Goal: Feedback & Contribution: Contribute content

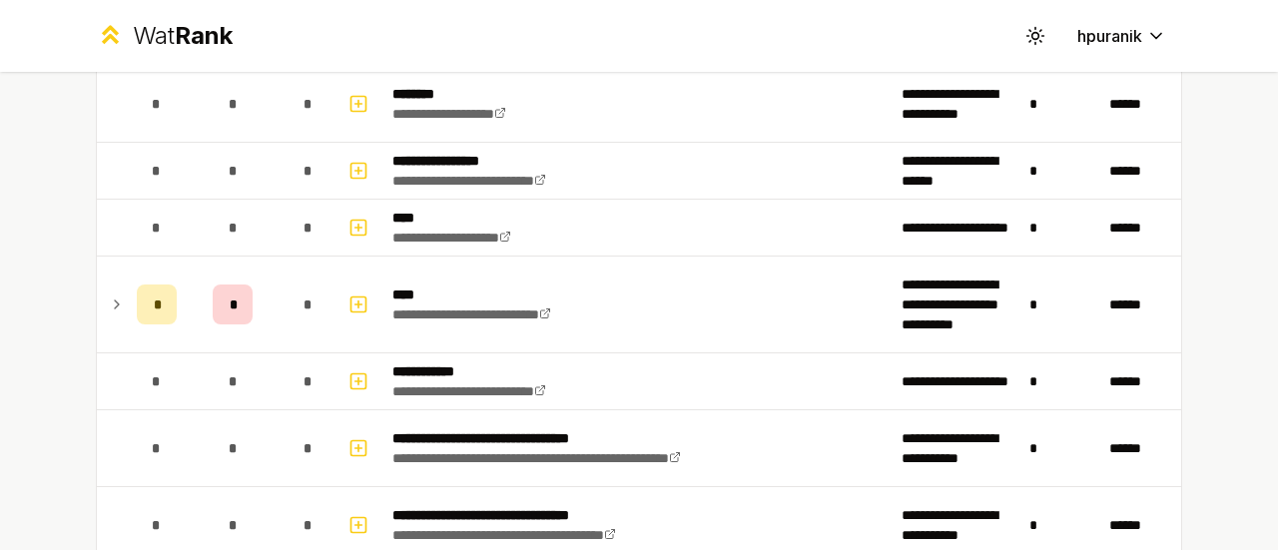
scroll to position [1689, 0]
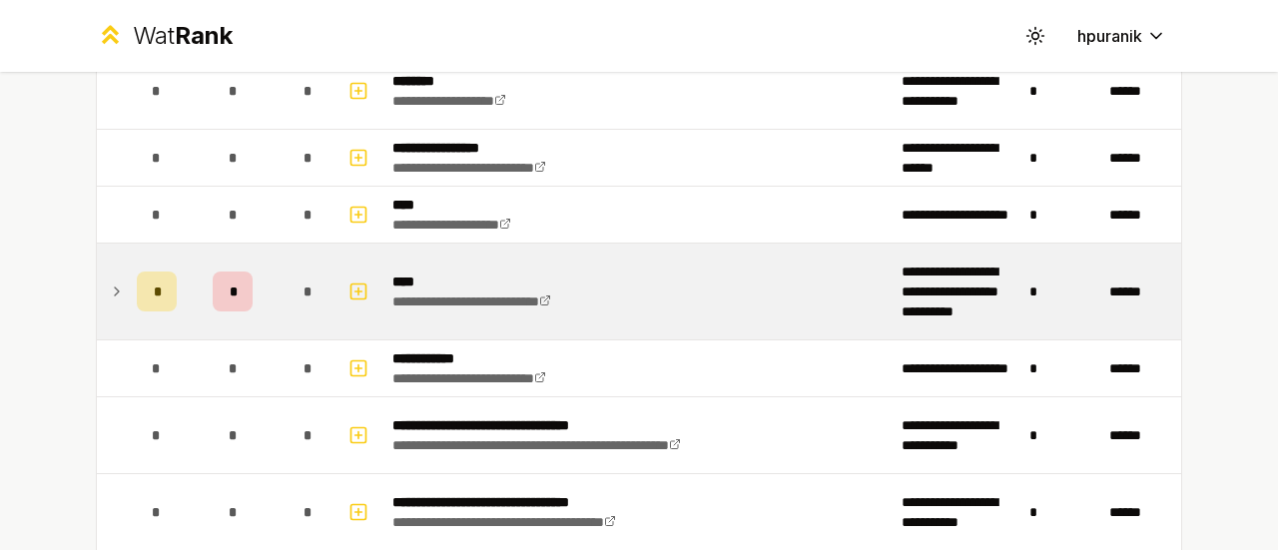
click at [109, 285] on icon at bounding box center [117, 292] width 16 height 24
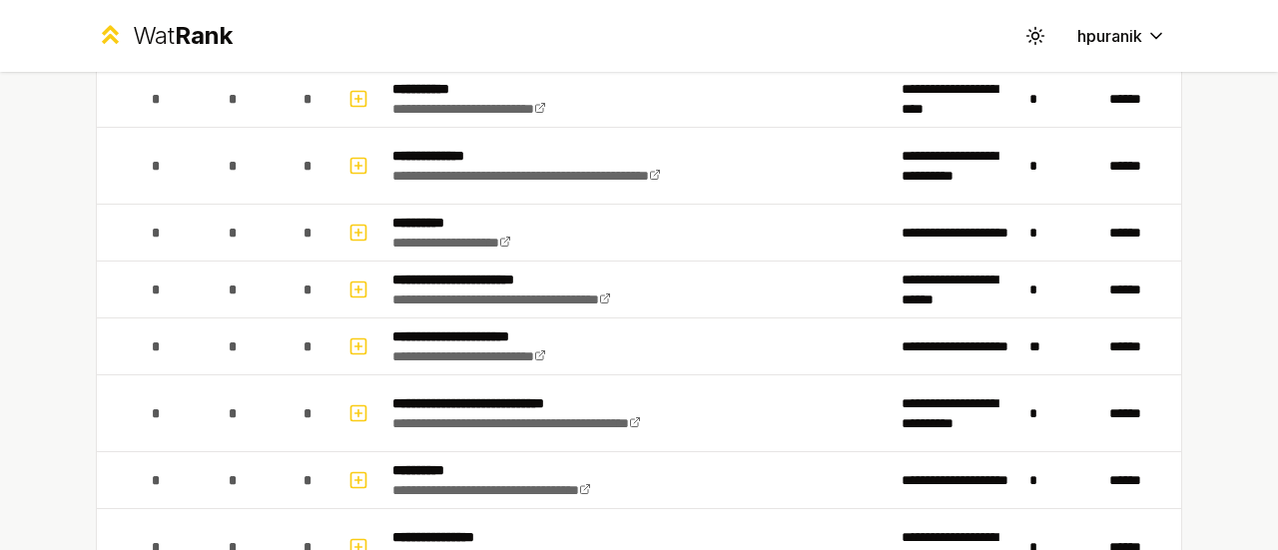
scroll to position [2628, 0]
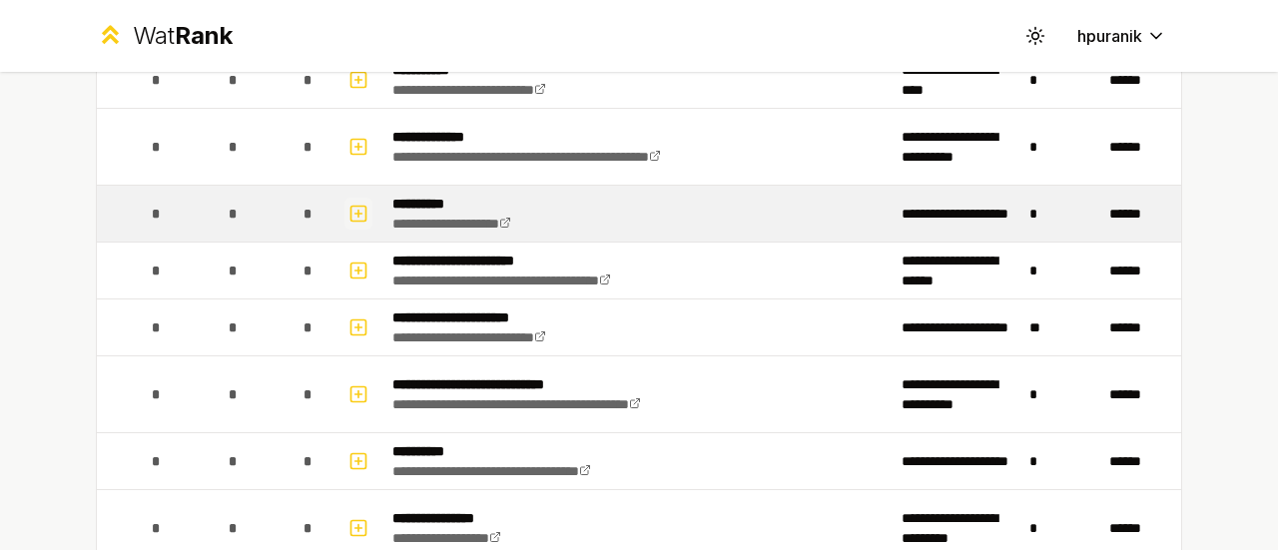
click at [355, 214] on icon "button" at bounding box center [358, 214] width 7 height 0
select select
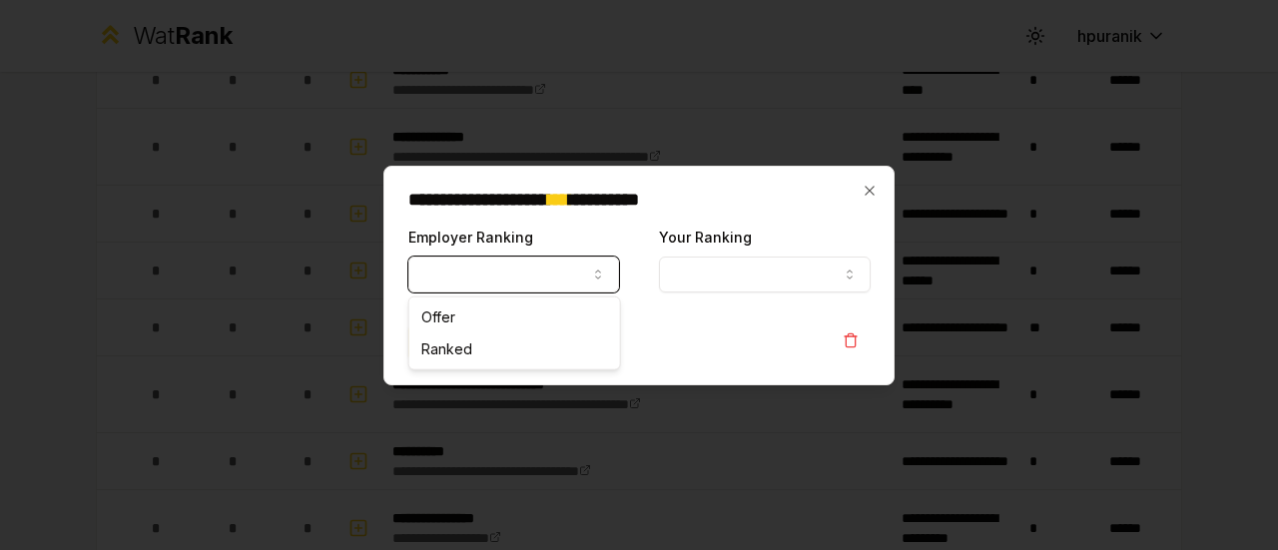
click at [486, 272] on button "Employer Ranking" at bounding box center [513, 275] width 211 height 36
select select "*****"
click at [733, 267] on button "Your Ranking" at bounding box center [764, 275] width 211 height 36
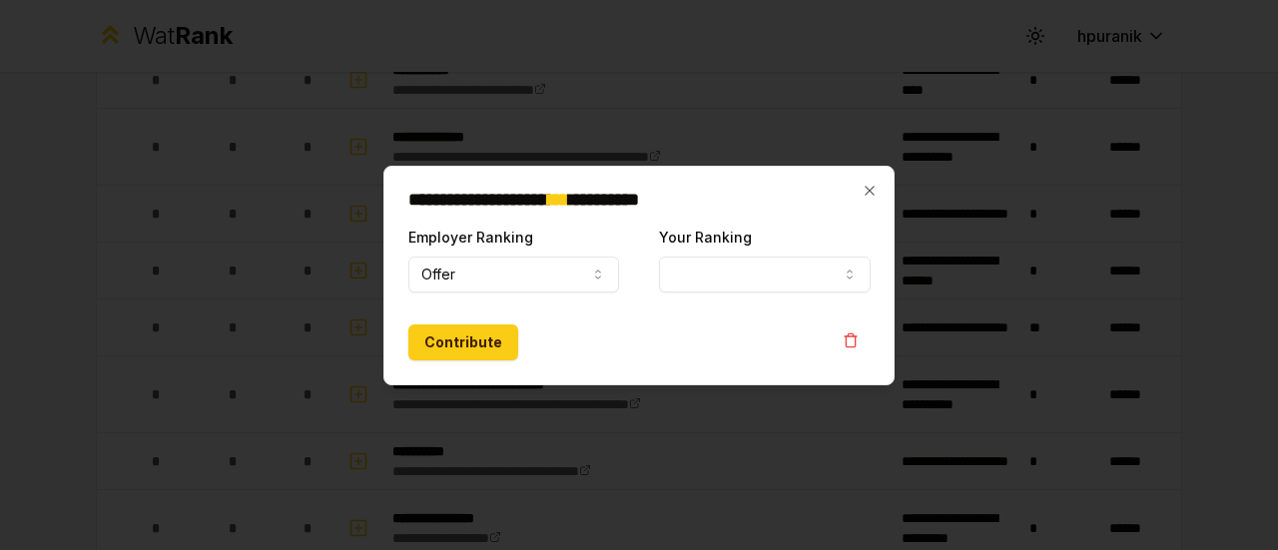
click at [757, 306] on form "**********" at bounding box center [639, 293] width 462 height 136
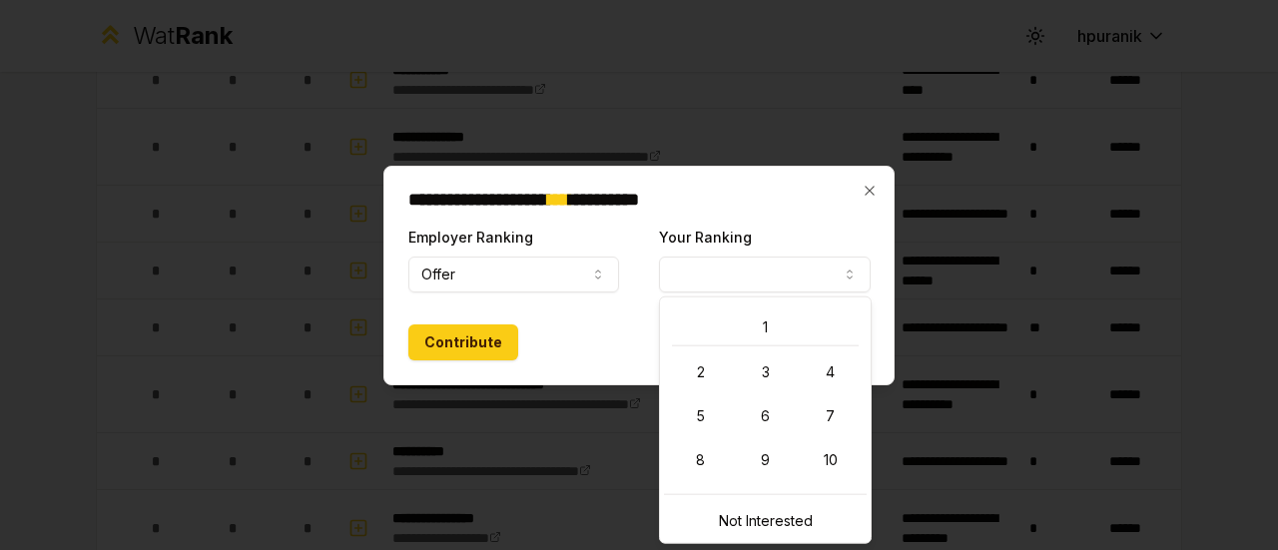
click at [747, 275] on button "Your Ranking" at bounding box center [764, 275] width 211 height 36
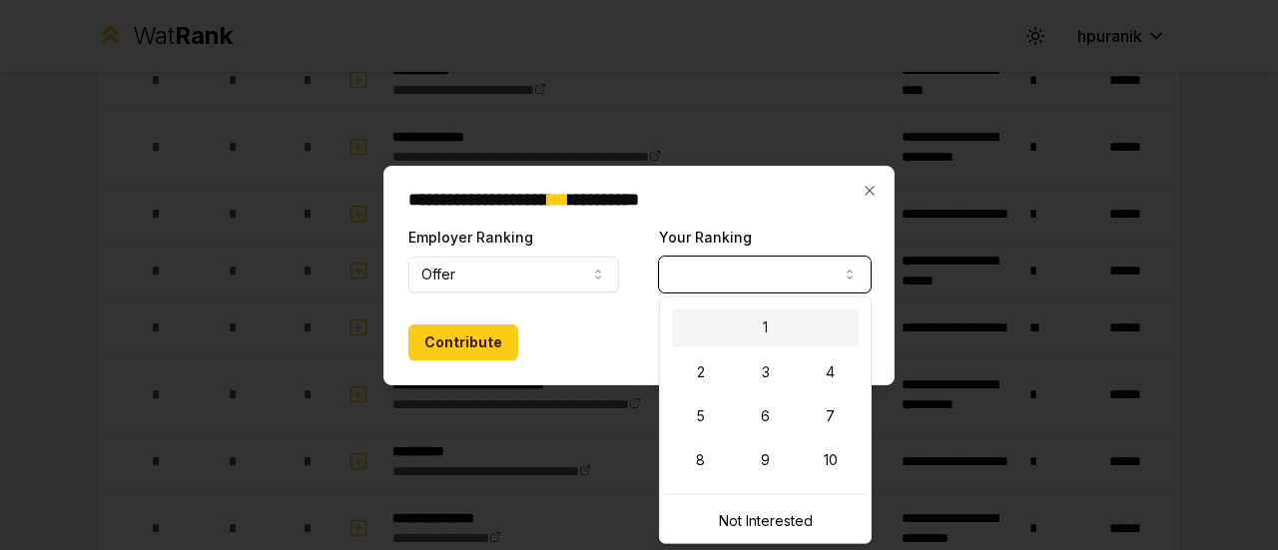
select select "*"
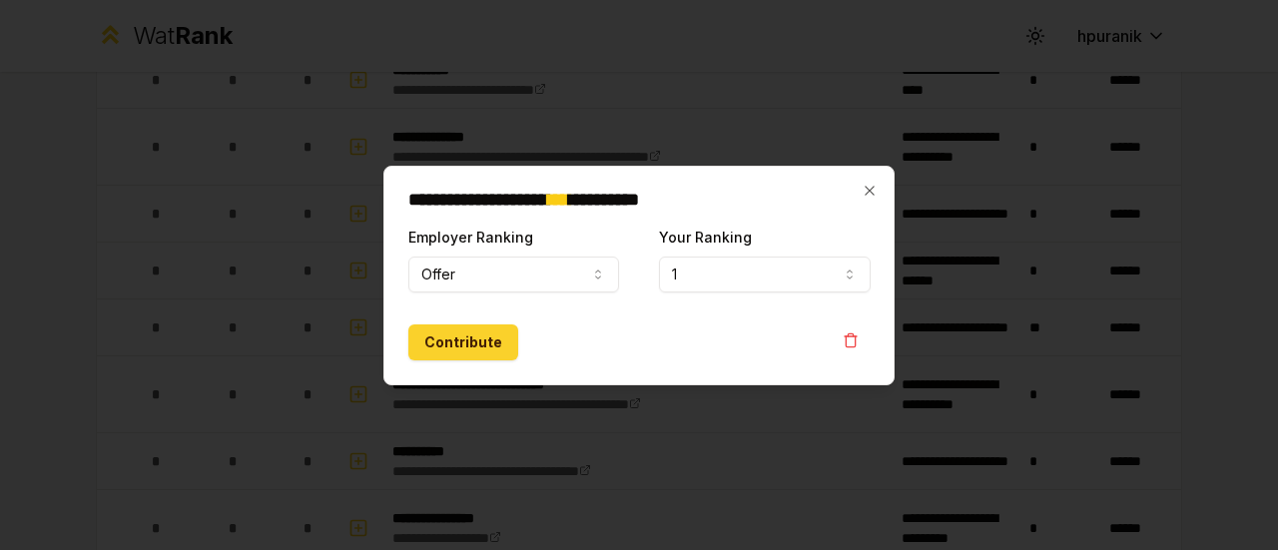
click at [495, 338] on button "Contribute" at bounding box center [463, 342] width 110 height 36
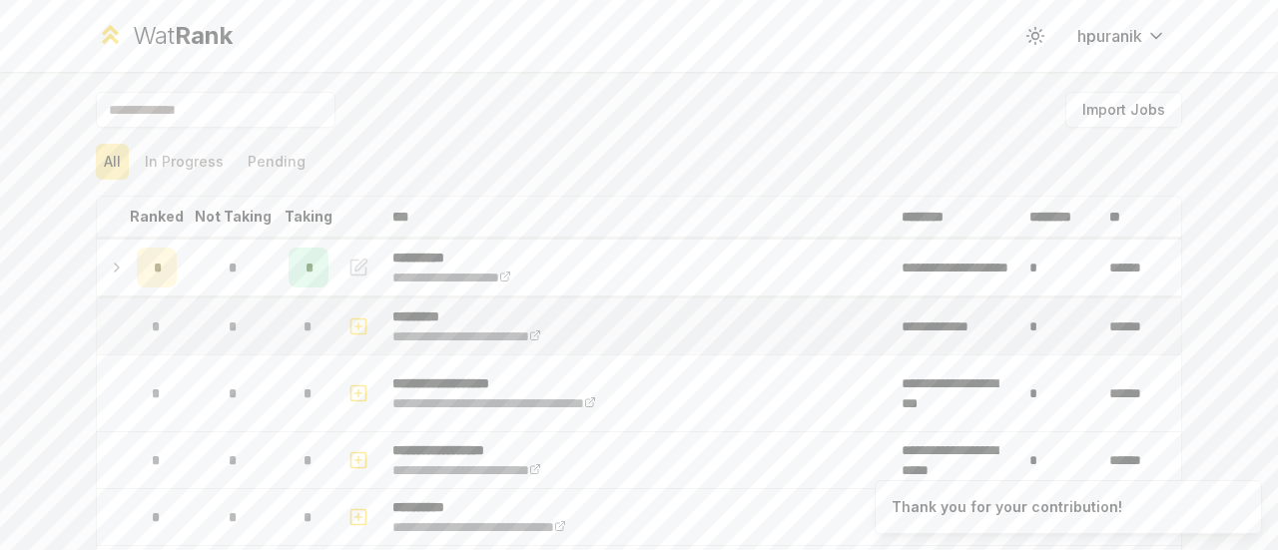
scroll to position [26, 0]
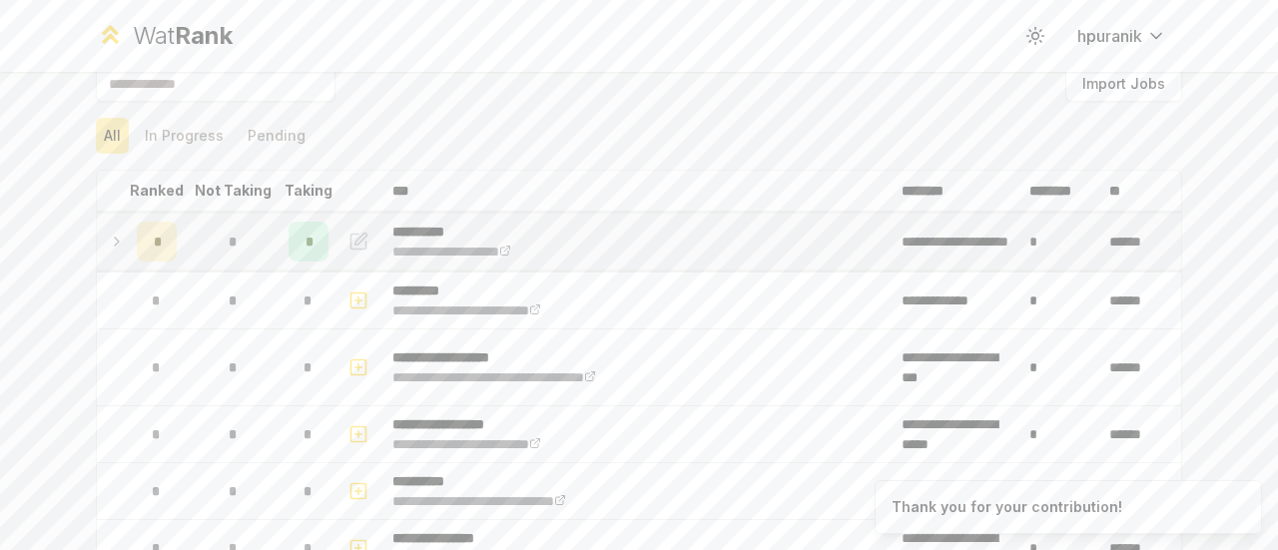
click at [110, 233] on icon at bounding box center [117, 242] width 16 height 24
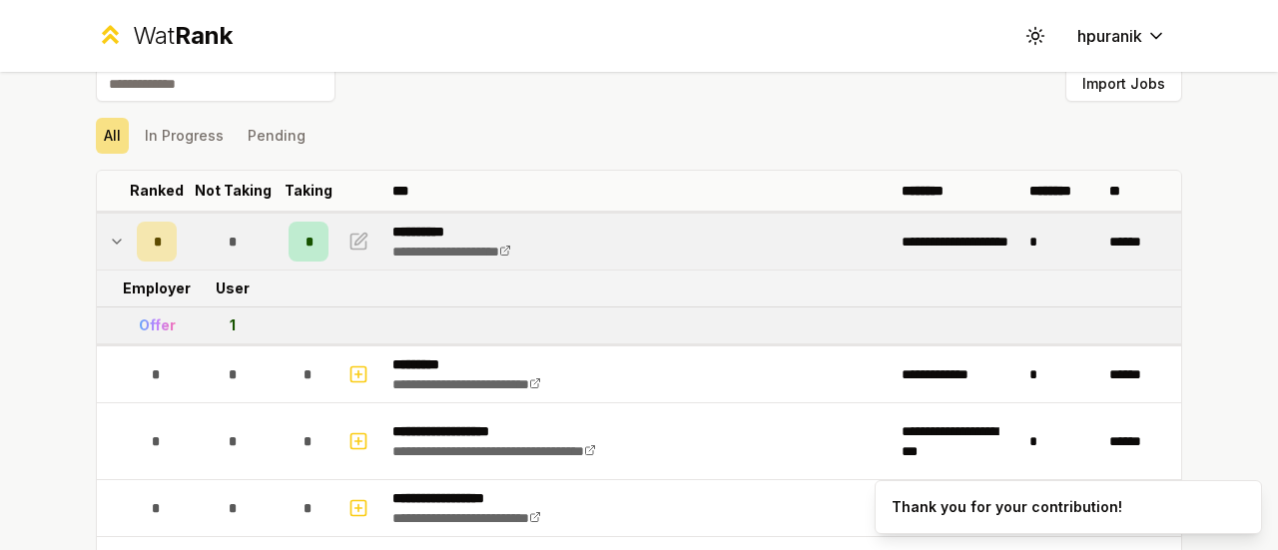
click at [110, 233] on icon at bounding box center [117, 242] width 16 height 24
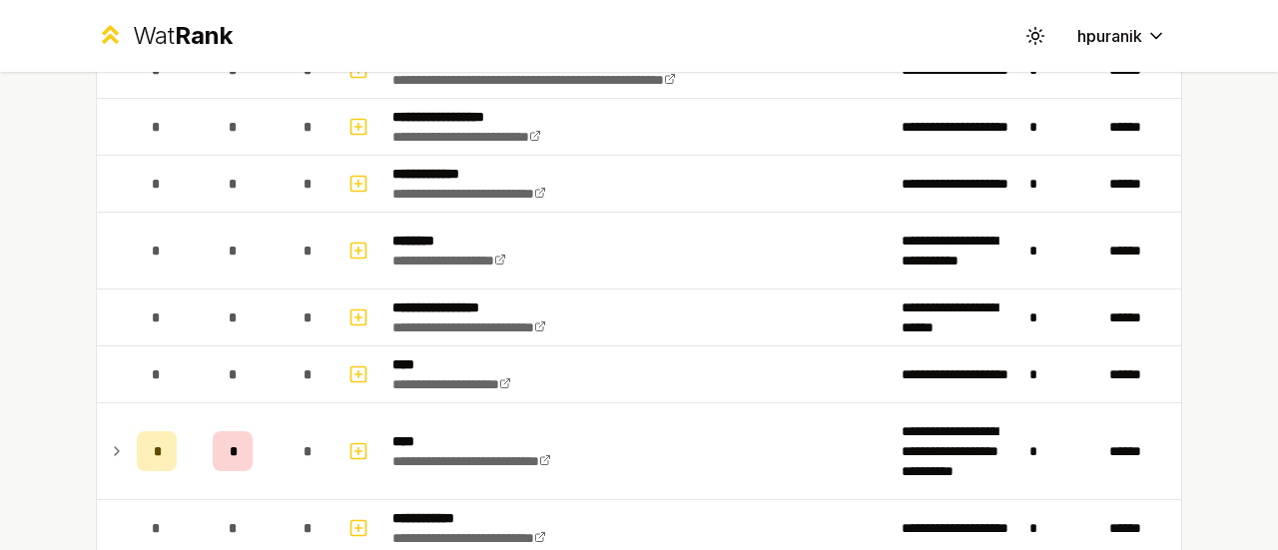
scroll to position [1667, 0]
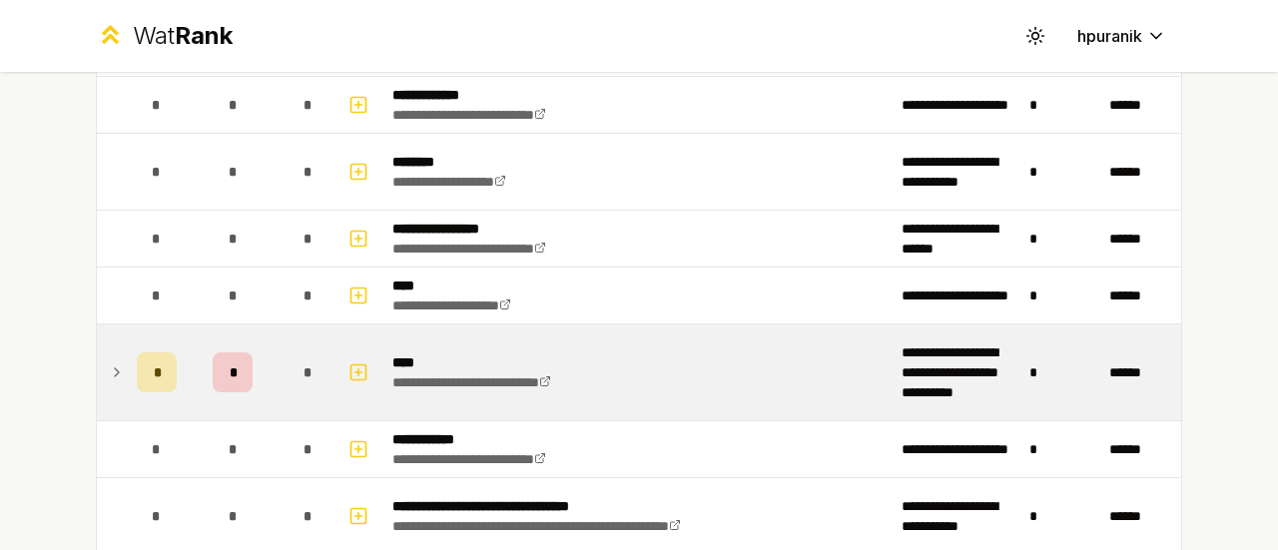
click at [99, 358] on td at bounding box center [113, 372] width 32 height 96
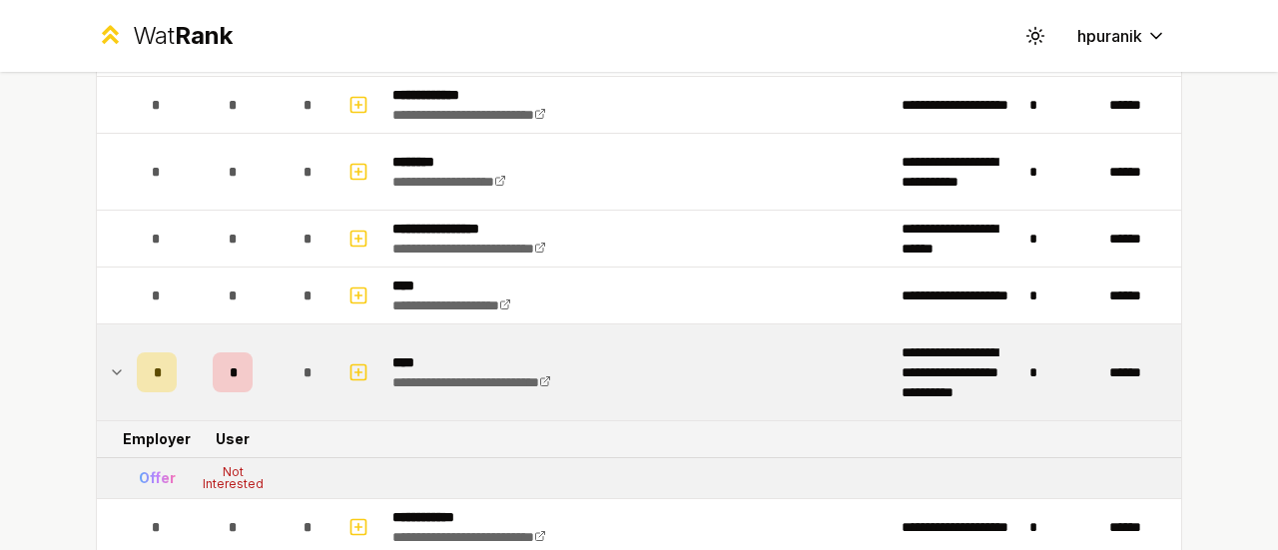
click at [749, 376] on td "**********" at bounding box center [638, 372] width 509 height 96
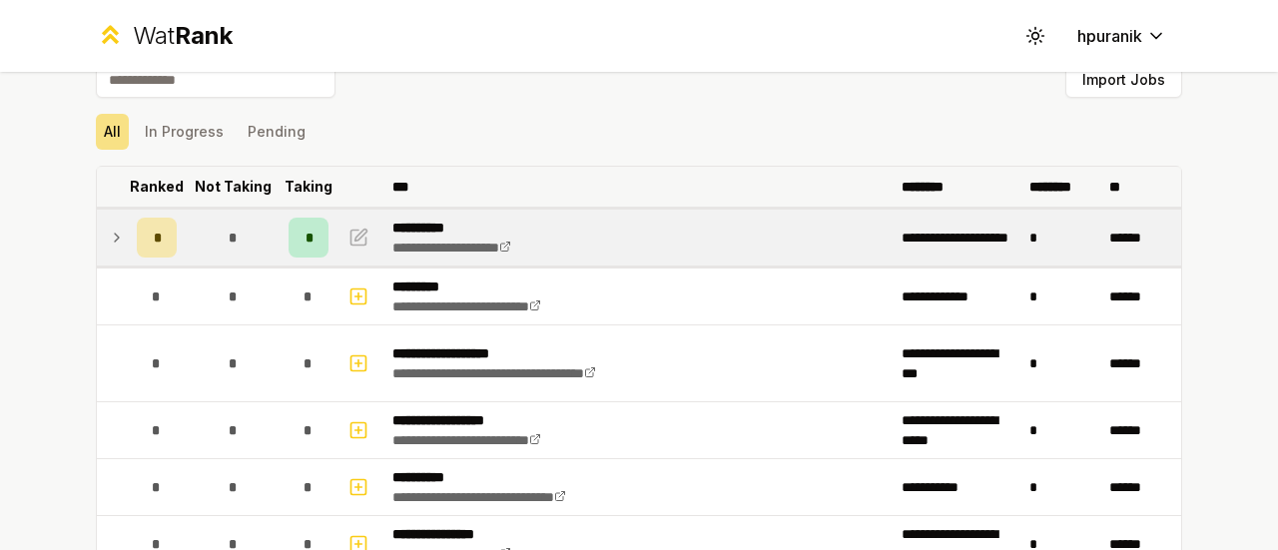
scroll to position [28, 0]
